Goal: Task Accomplishment & Management: Use online tool/utility

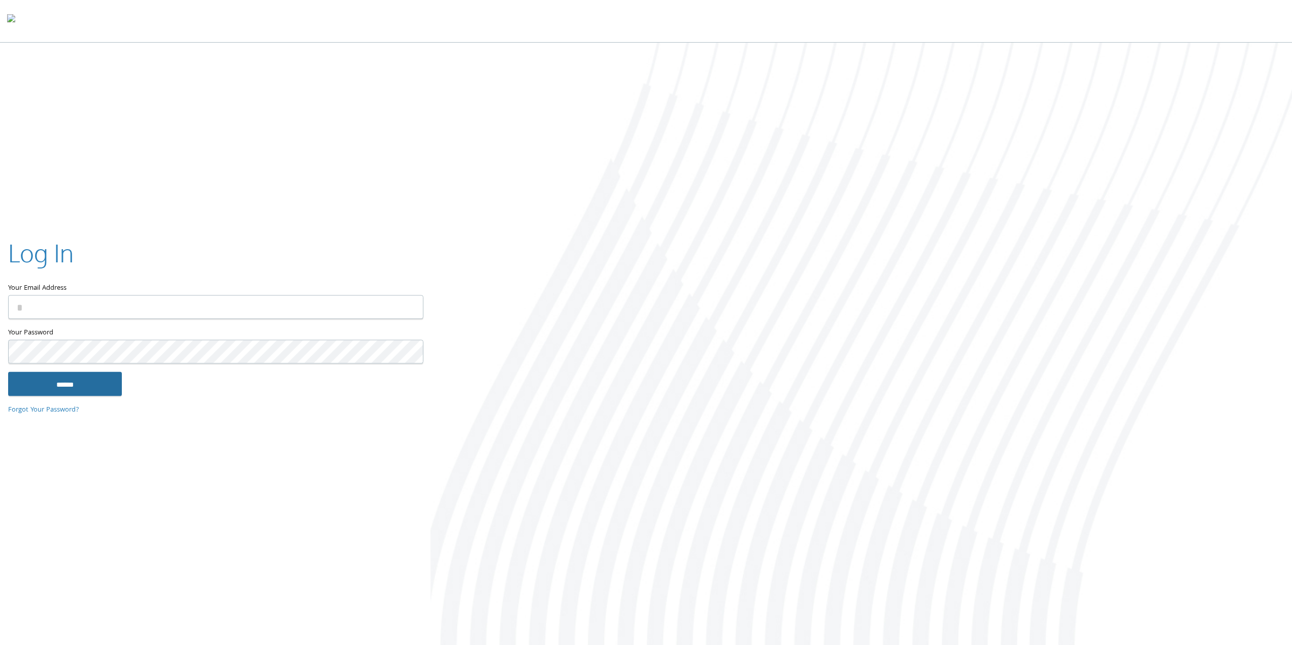
type input "**********"
click at [87, 382] on input "******" at bounding box center [65, 384] width 114 height 24
type input "**********"
click at [97, 389] on input "******" at bounding box center [65, 384] width 114 height 24
